Goal: Information Seeking & Learning: Compare options

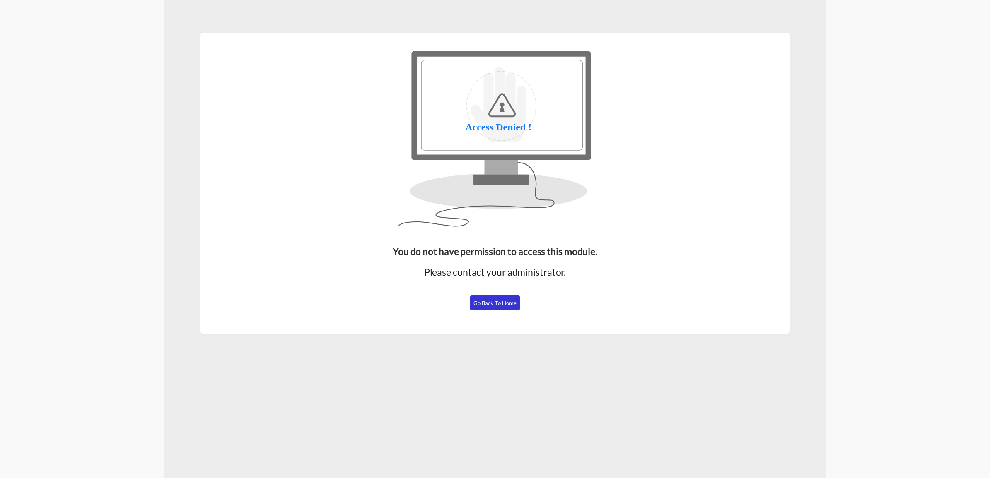
click at [495, 304] on span "Go Back to Home" at bounding box center [495, 303] width 43 height 7
click at [505, 304] on span "Go Back to Home" at bounding box center [495, 303] width 43 height 7
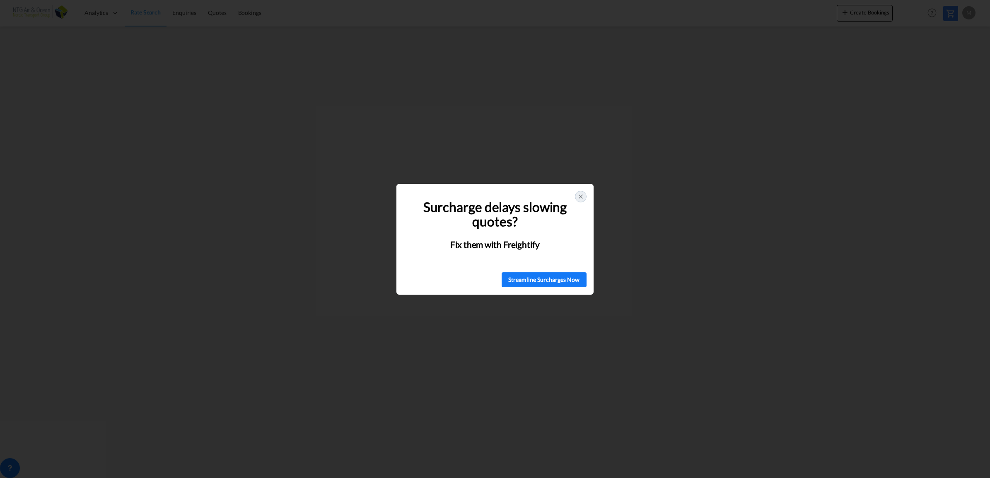
click at [584, 198] on div at bounding box center [581, 197] width 12 height 12
